Goal: Book appointment/travel/reservation

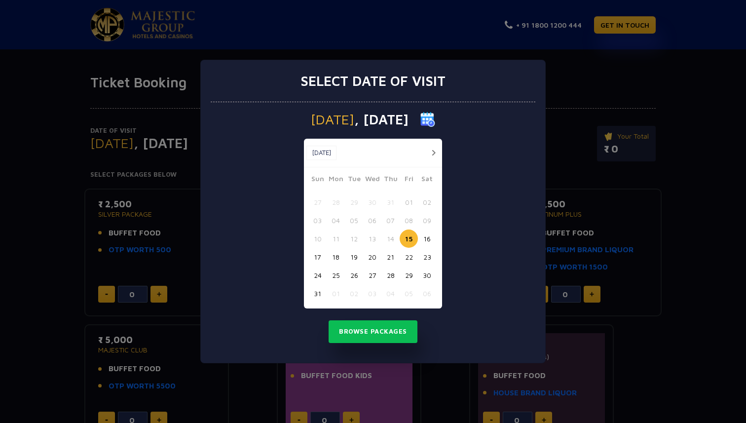
click at [390, 276] on button "28" at bounding box center [390, 275] width 18 height 18
click at [410, 275] on button "29" at bounding box center [408, 275] width 18 height 18
click at [407, 274] on button "29" at bounding box center [408, 275] width 18 height 18
click at [392, 330] on button "Browse Packages" at bounding box center [372, 331] width 89 height 23
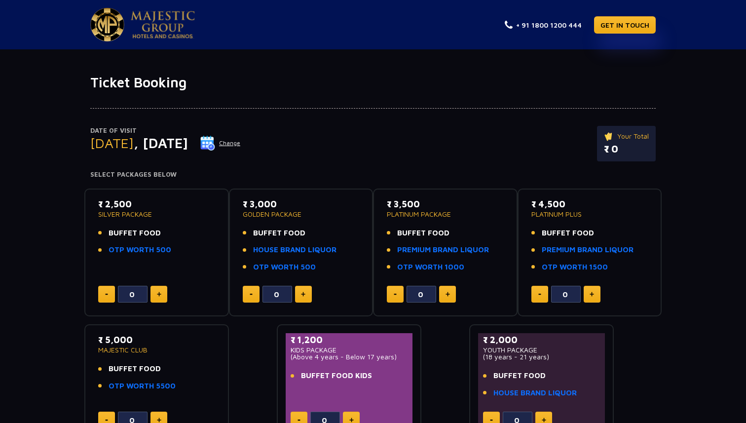
click at [38, 316] on div "Date of Visit [DATE] Change Your Total ₹ 0 Select Packages Below ₹ 2,500 SILVER…" at bounding box center [373, 267] width 746 height 352
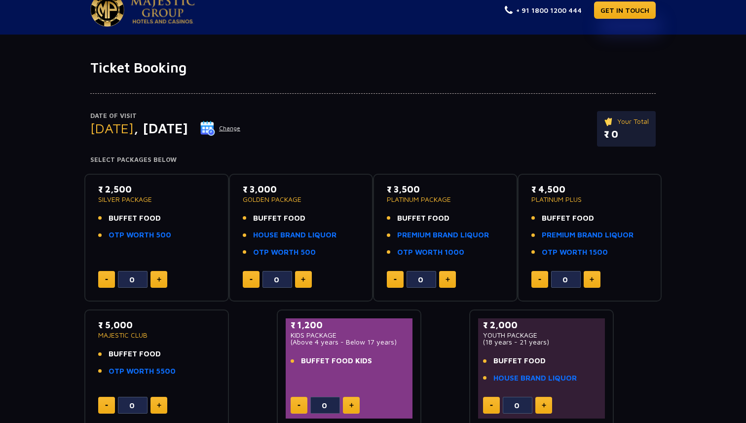
scroll to position [24, 0]
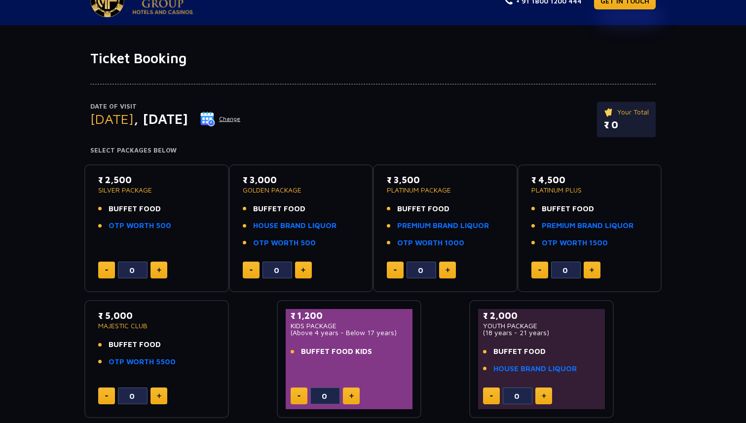
click at [351, 400] on button at bounding box center [351, 395] width 17 height 17
type input "2"
click at [159, 272] on img at bounding box center [159, 269] width 4 height 5
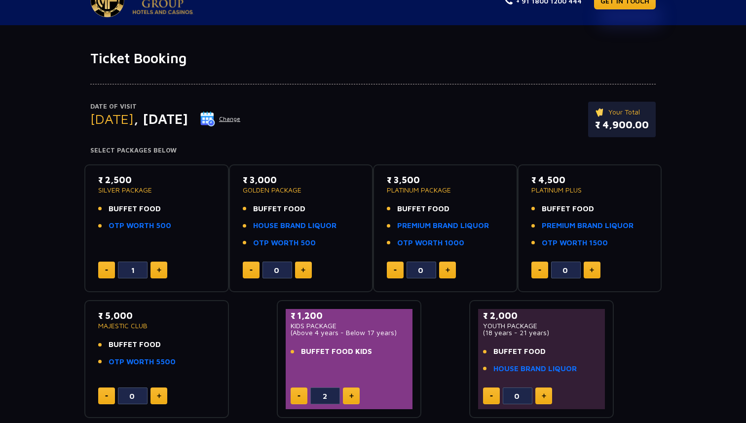
type input "2"
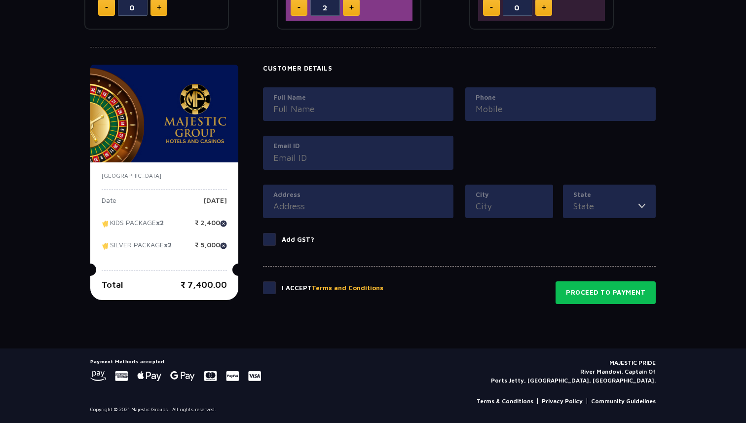
scroll to position [0, 0]
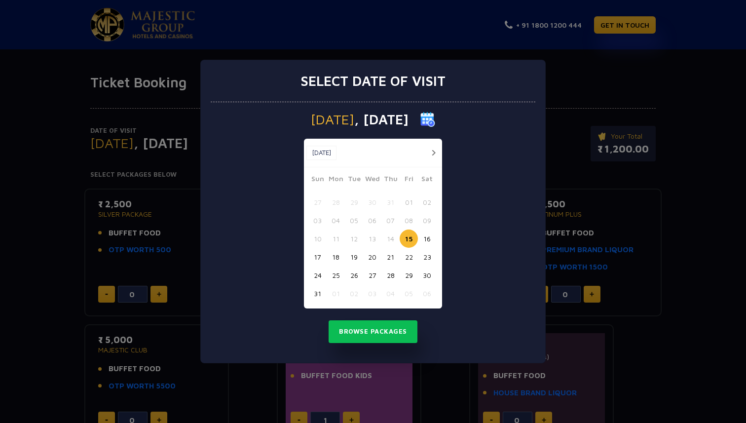
type input "2"
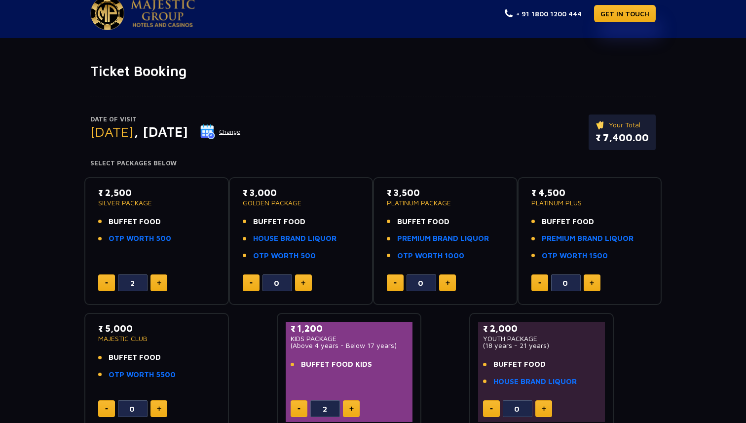
scroll to position [13, 0]
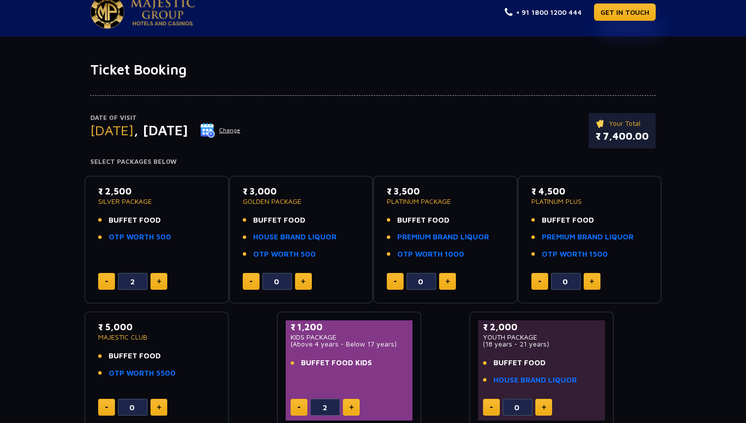
click at [241, 130] on button "Change" at bounding box center [220, 130] width 41 height 16
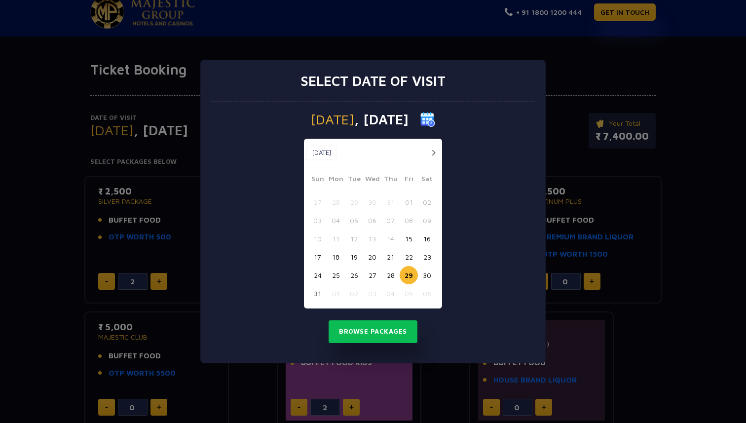
click at [433, 153] on button "button" at bounding box center [433, 152] width 12 height 12
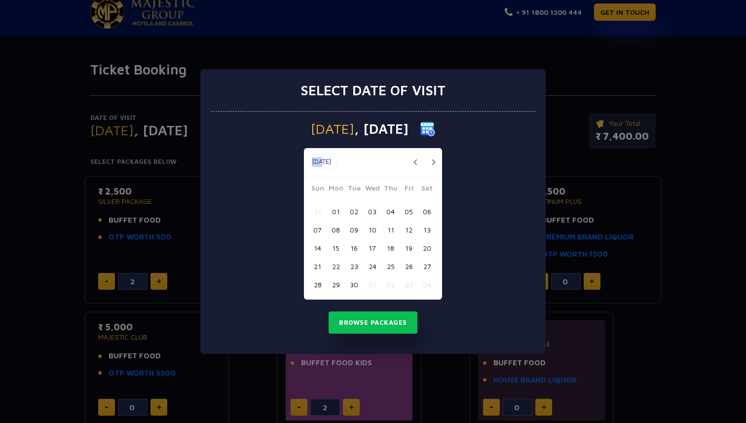
click at [433, 153] on div "Sep, 2025 Sep, 2025" at bounding box center [373, 162] width 138 height 29
click at [432, 162] on button "button" at bounding box center [433, 162] width 12 height 12
click at [429, 160] on button "button" at bounding box center [433, 162] width 12 height 12
click at [431, 160] on button "button" at bounding box center [433, 162] width 12 height 12
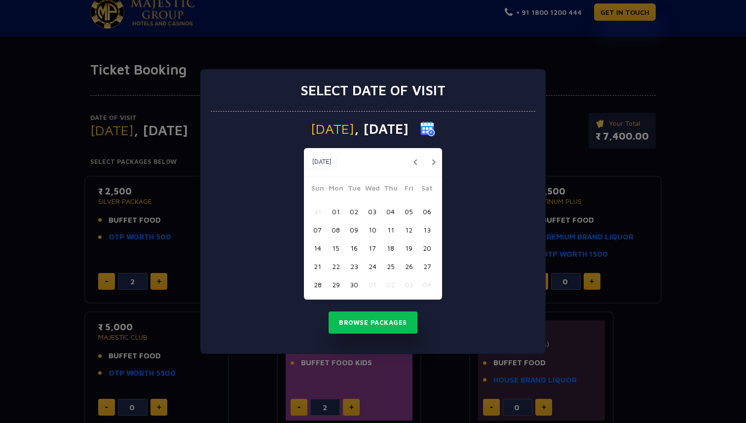
click at [431, 160] on button "button" at bounding box center [433, 162] width 12 height 12
click at [369, 245] on button "15" at bounding box center [372, 248] width 18 height 18
click at [376, 327] on button "Browse Packages" at bounding box center [372, 322] width 89 height 23
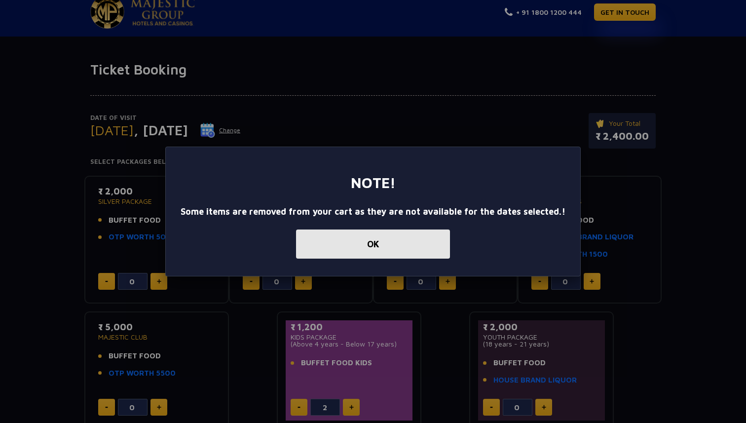
click at [348, 240] on button "OK" at bounding box center [373, 243] width 154 height 29
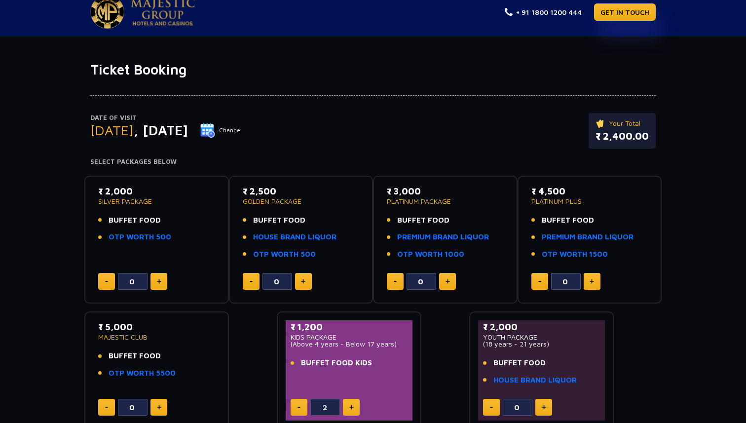
click at [163, 281] on button at bounding box center [158, 281] width 17 height 17
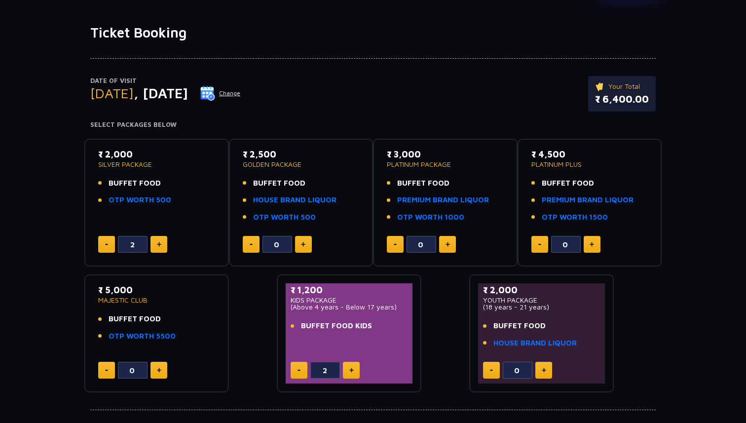
scroll to position [56, 0]
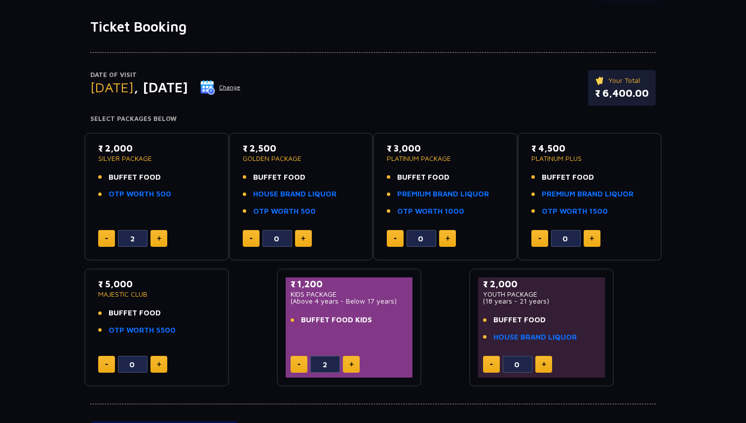
click at [102, 243] on button at bounding box center [106, 238] width 17 height 17
type input "1"
click at [300, 240] on button at bounding box center [303, 238] width 17 height 17
type input "1"
click at [248, 324] on div "₹ 2,000 SILVER PACKAGE BUFFET FOOD OTP WORTH 500 1 ₹ 2,500 GOLDEN PACKAGE BUFFE…" at bounding box center [372, 256] width 577 height 262
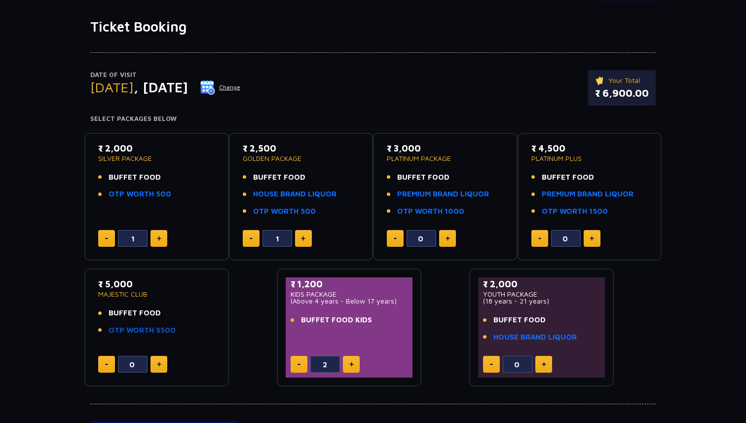
click at [152, 331] on link "OTP WORTH 5500" at bounding box center [141, 329] width 67 height 11
click at [256, 322] on div "₹ 2,000 SILVER PACKAGE BUFFET FOOD OTP WORTH 500 1 ₹ 2,500 GOLDEN PACKAGE BUFFE…" at bounding box center [372, 256] width 577 height 262
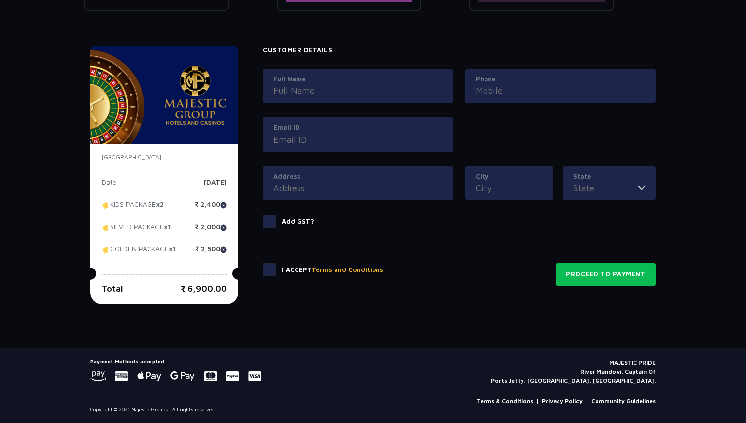
scroll to position [0, 0]
